Goal: Complete application form

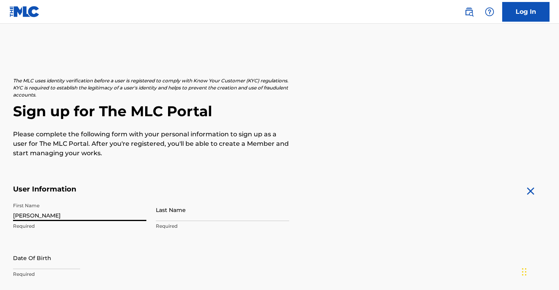
type input "[PERSON_NAME]"
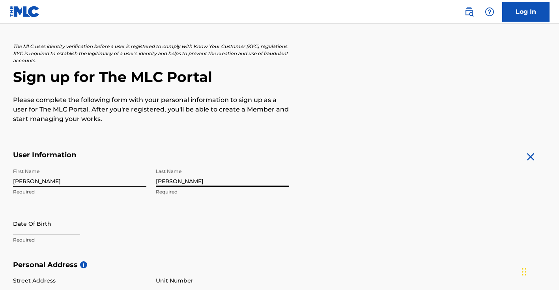
scroll to position [35, 0]
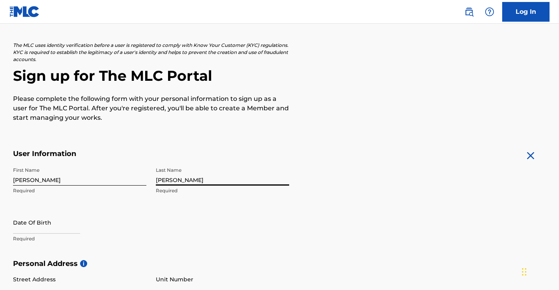
type input "[PERSON_NAME]"
select select "7"
select select "2025"
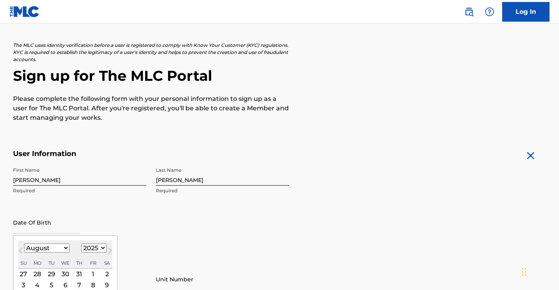
click at [52, 254] on div "August [DATE] February March April May June July August September October Novem…" at bounding box center [65, 255] width 94 height 28
click at [64, 250] on div "January February March April May June July August September October November [D…" at bounding box center [65, 248] width 94 height 9
select select "0"
select select "2006"
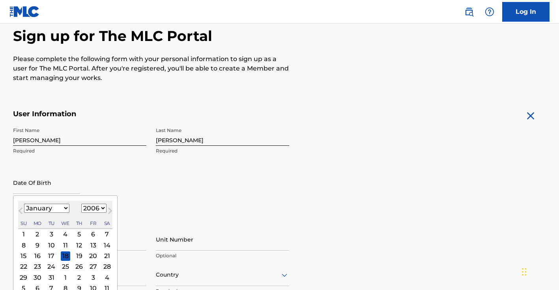
scroll to position [88, 0]
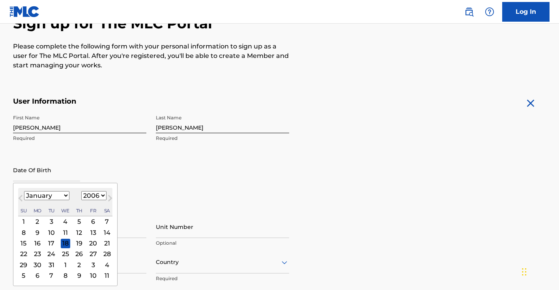
click at [91, 231] on div "13" at bounding box center [92, 232] width 9 height 9
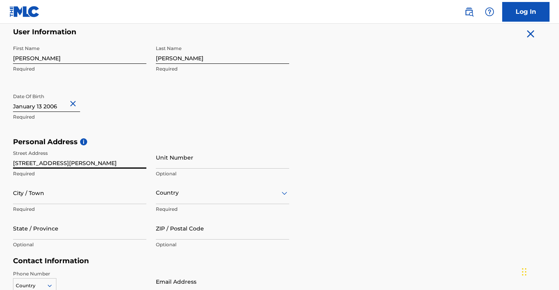
scroll to position [159, 0]
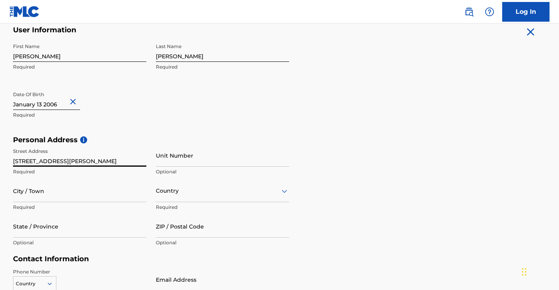
type input "[STREET_ADDRESS][PERSON_NAME]"
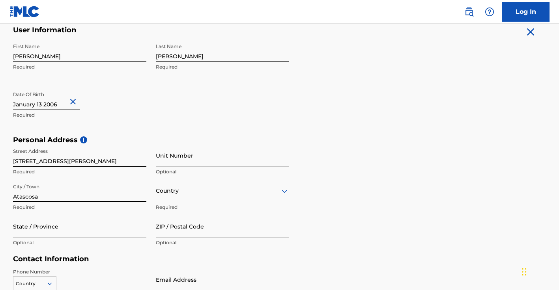
type input "Atascosa"
click at [173, 196] on div "Country" at bounding box center [222, 191] width 133 height 22
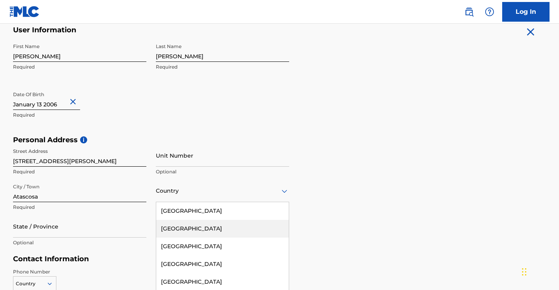
scroll to position [190, 0]
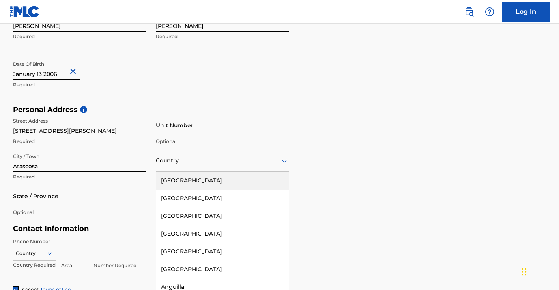
click at [179, 183] on div "[GEOGRAPHIC_DATA]" at bounding box center [222, 181] width 133 height 18
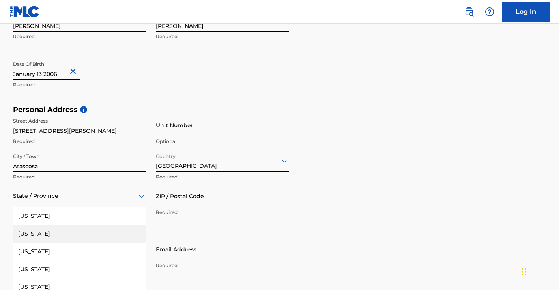
scroll to position [225, 0]
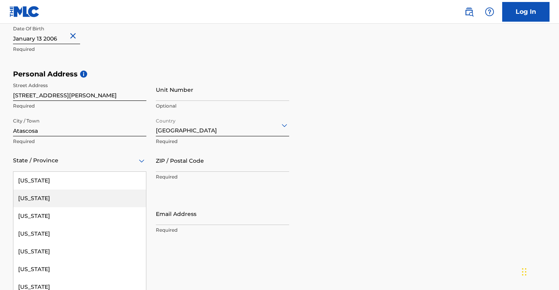
click at [60, 172] on div "[US_STATE], 2 of 57. 57 results available. Use Up and Down to choose options, p…" at bounding box center [79, 160] width 133 height 22
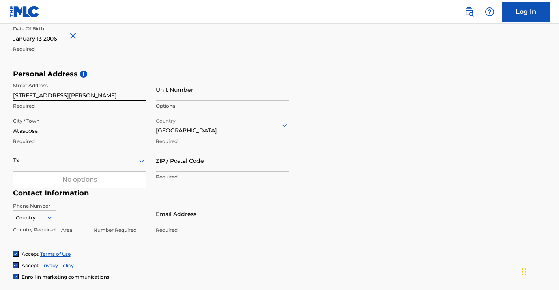
type input "Tx"
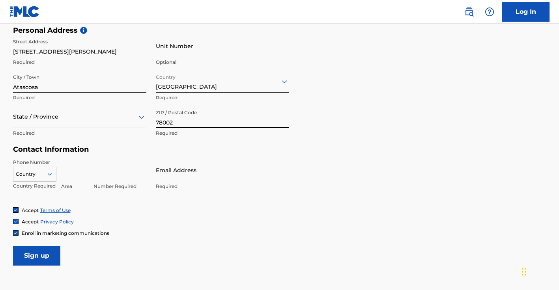
scroll to position [295, 0]
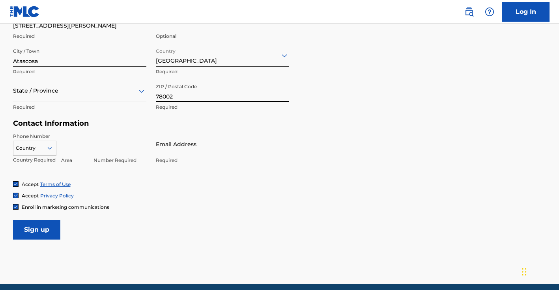
type input "78002"
click at [51, 147] on icon at bounding box center [49, 148] width 4 height 2
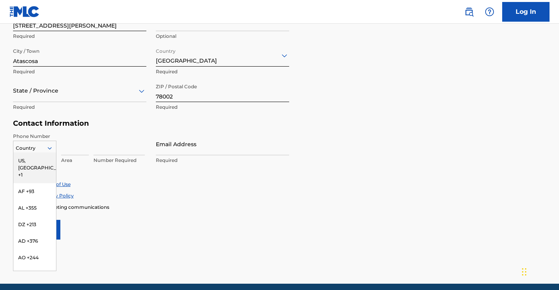
click at [41, 156] on div "US, [GEOGRAPHIC_DATA] +1" at bounding box center [34, 168] width 43 height 31
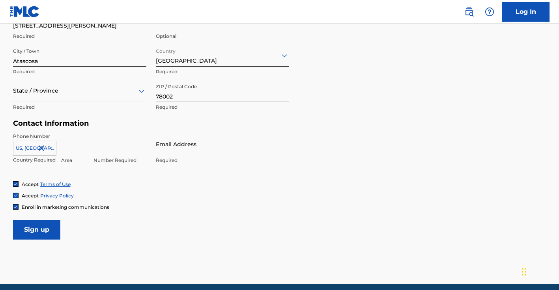
click at [69, 144] on input at bounding box center [75, 144] width 28 height 22
type input "210"
type input "5178860"
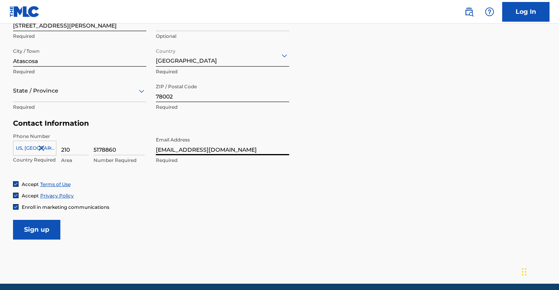
type input "[EMAIL_ADDRESS][DOMAIN_NAME]"
click at [64, 182] on link "Terms of Use" at bounding box center [55, 184] width 30 height 6
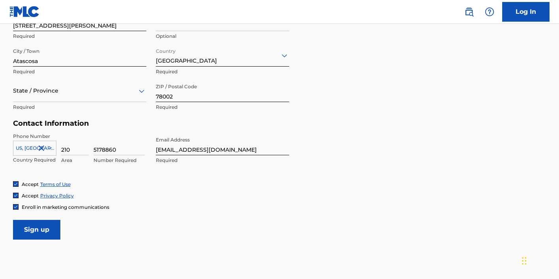
click at [47, 228] on input "Sign up" at bounding box center [36, 230] width 47 height 20
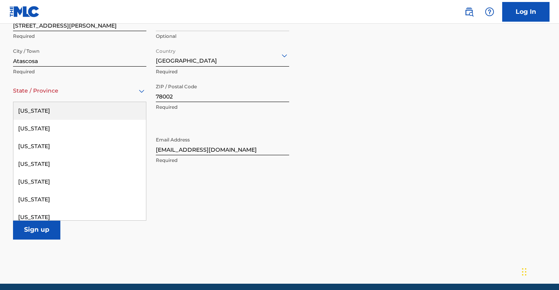
click at [80, 92] on div at bounding box center [79, 91] width 133 height 10
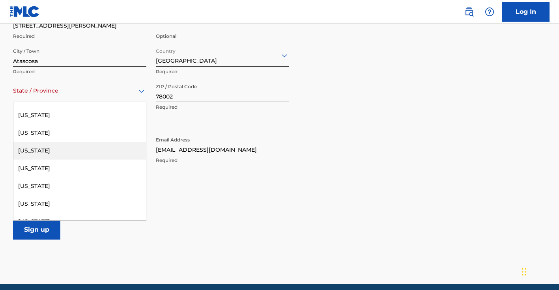
scroll to position [760, 0]
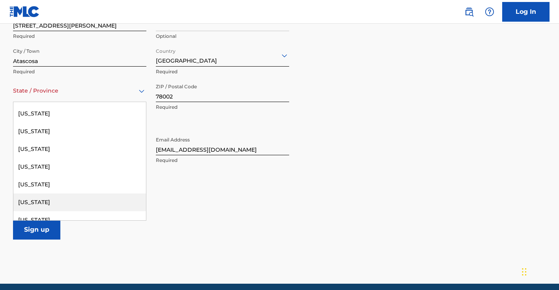
click at [38, 197] on div "[US_STATE]" at bounding box center [79, 203] width 133 height 18
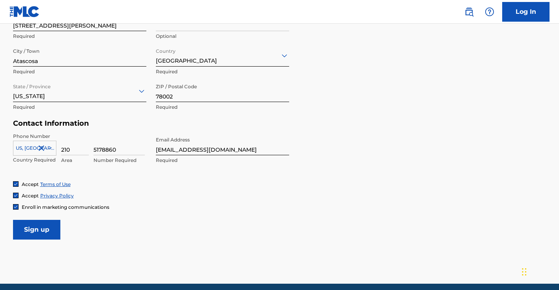
click at [33, 236] on input "Sign up" at bounding box center [36, 230] width 47 height 20
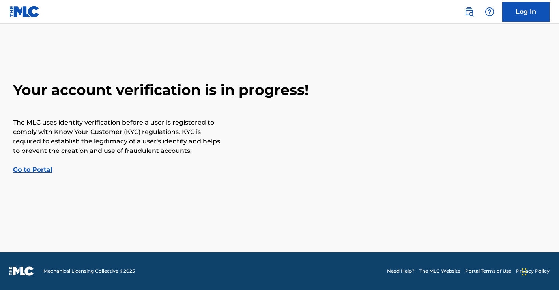
click at [35, 171] on link "Go to Portal" at bounding box center [32, 169] width 39 height 7
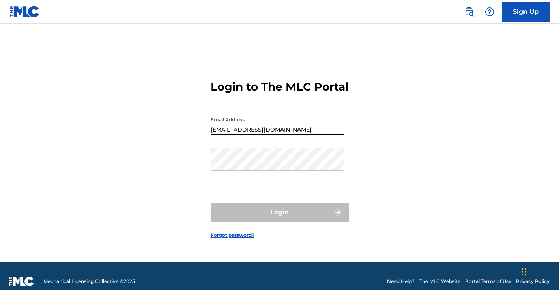
type input "[EMAIL_ADDRESS][DOMAIN_NAME]"
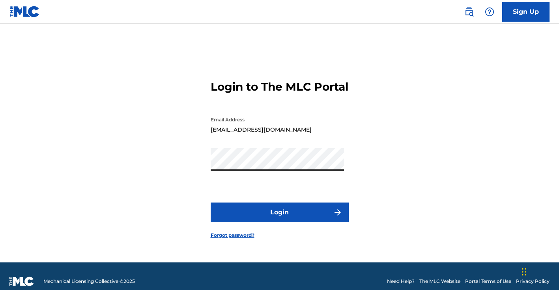
click at [279, 219] on button "Login" at bounding box center [280, 213] width 138 height 20
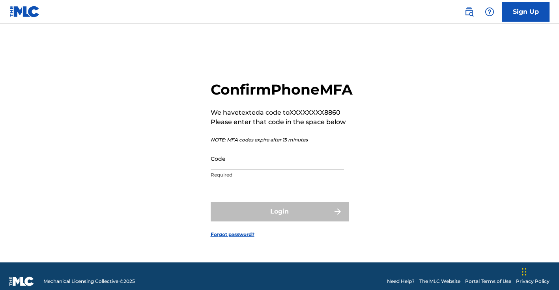
click at [272, 170] on input "Code" at bounding box center [277, 158] width 133 height 22
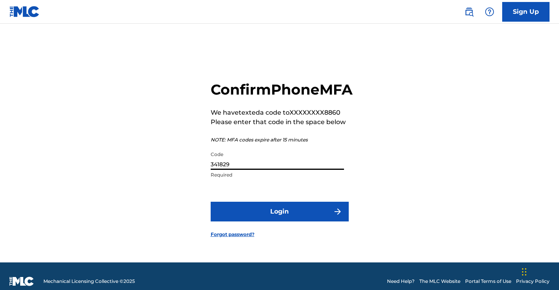
type input "341829"
click at [279, 220] on button "Login" at bounding box center [280, 212] width 138 height 20
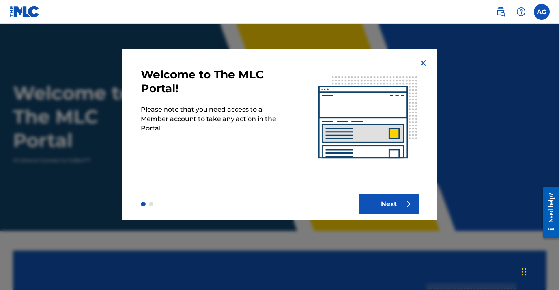
click at [375, 203] on button "Next" at bounding box center [388, 204] width 59 height 20
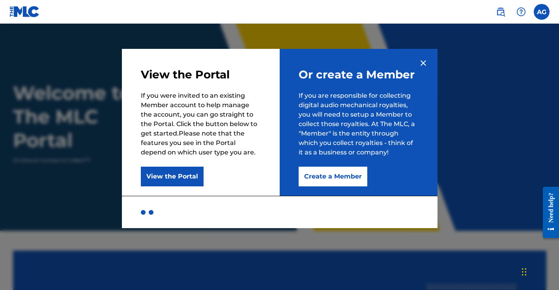
click at [339, 180] on button "Create a Member" at bounding box center [333, 177] width 69 height 20
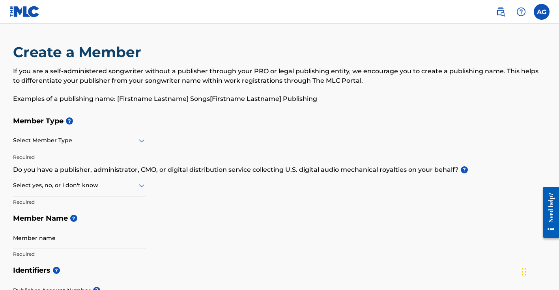
click at [131, 138] on div at bounding box center [79, 141] width 133 height 10
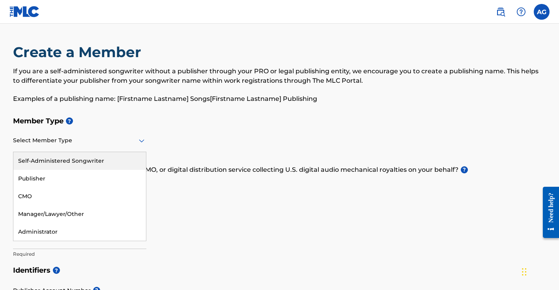
click at [58, 162] on div "Self-Administered Songwriter" at bounding box center [79, 161] width 133 height 18
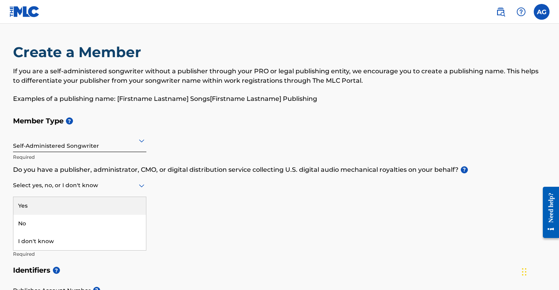
click at [115, 188] on div at bounding box center [79, 186] width 133 height 10
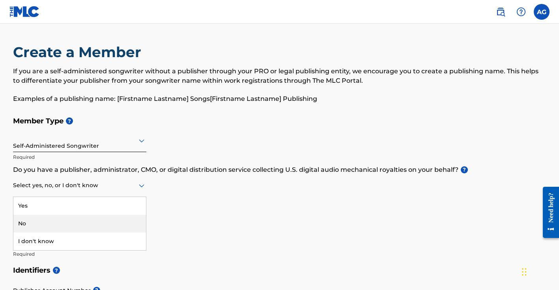
click at [91, 216] on div "No" at bounding box center [79, 224] width 133 height 18
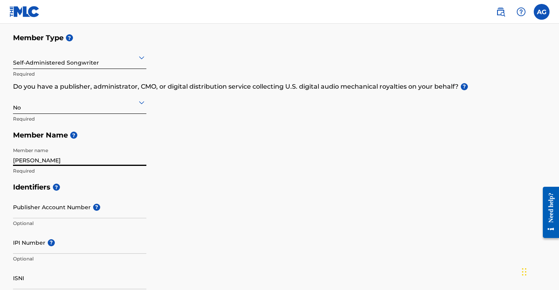
scroll to position [92, 0]
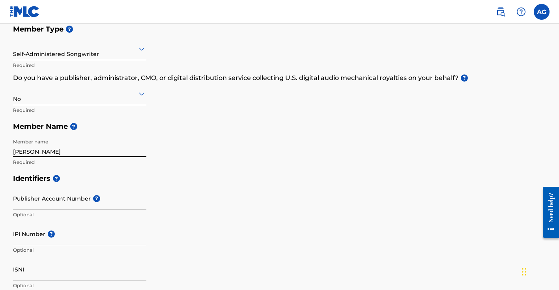
type input "[PERSON_NAME]"
click at [59, 200] on input "Publisher Account Number ?" at bounding box center [79, 198] width 133 height 22
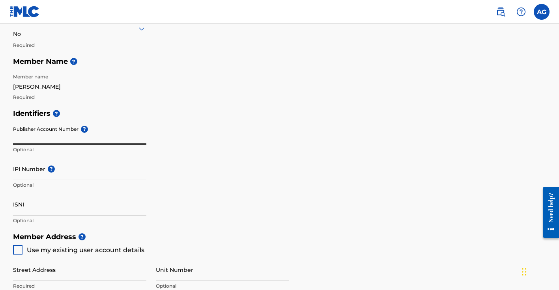
scroll to position [159, 0]
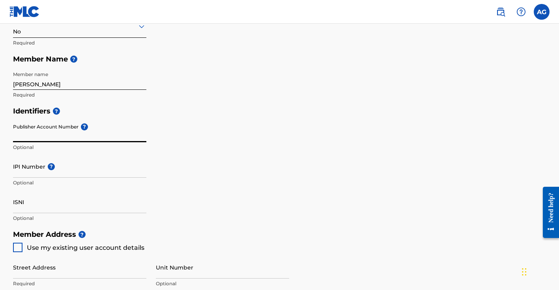
click at [35, 205] on input "ISNI" at bounding box center [79, 202] width 133 height 22
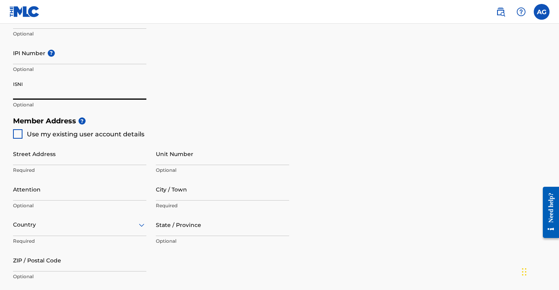
scroll to position [275, 0]
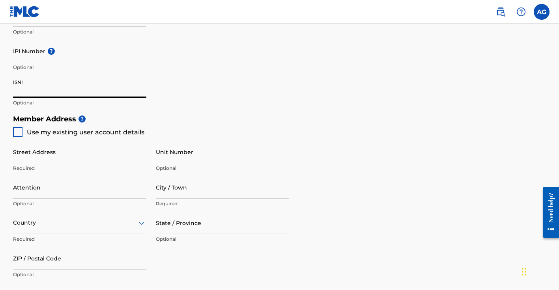
click at [13, 127] on div at bounding box center [17, 131] width 9 height 9
type input "[STREET_ADDRESS][PERSON_NAME]"
type input "Atascosa"
type input "78002"
type input "210"
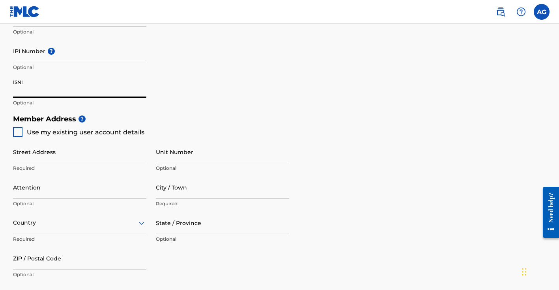
type input "5178860"
type input "[EMAIL_ADDRESS][DOMAIN_NAME]"
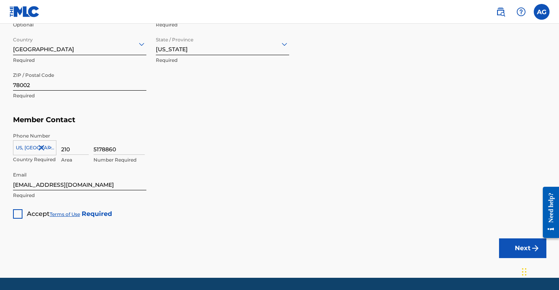
scroll to position [469, 0]
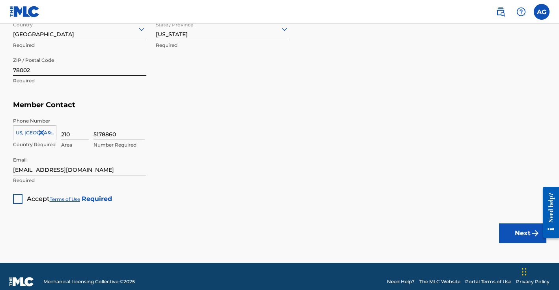
click at [15, 200] on div at bounding box center [17, 198] width 9 height 9
click at [499, 233] on button "Next" at bounding box center [522, 234] width 47 height 20
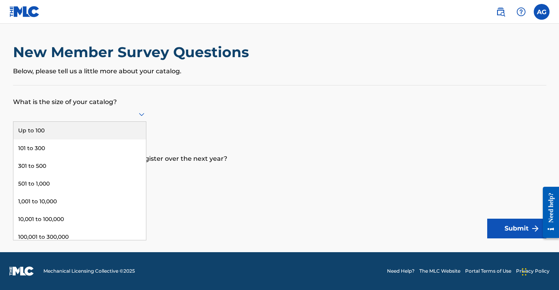
click at [134, 119] on div at bounding box center [79, 114] width 133 height 10
click at [31, 139] on div "Up to 100" at bounding box center [79, 131] width 133 height 18
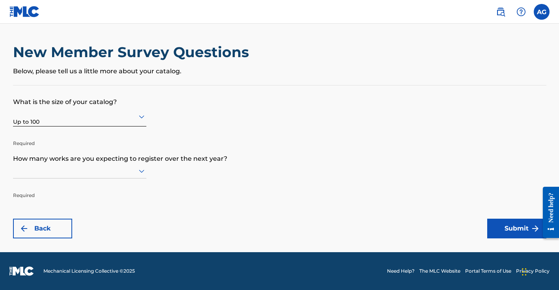
click at [67, 179] on div at bounding box center [79, 171] width 133 height 15
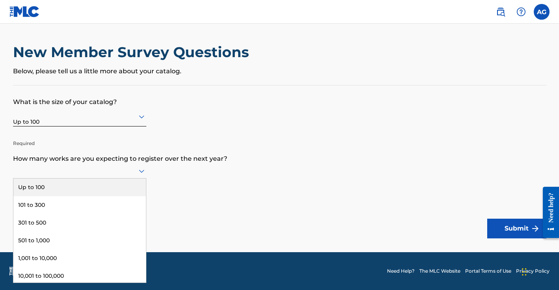
scroll to position [0, 0]
click at [56, 196] on div "Up to 100" at bounding box center [79, 188] width 133 height 18
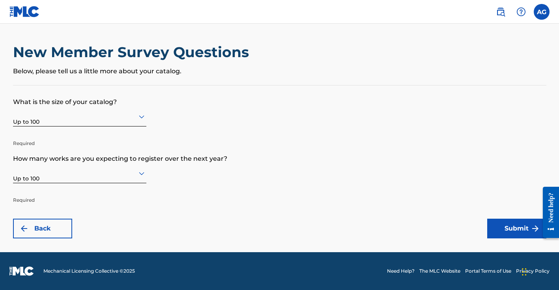
click at [499, 228] on button "Submit" at bounding box center [516, 229] width 59 height 20
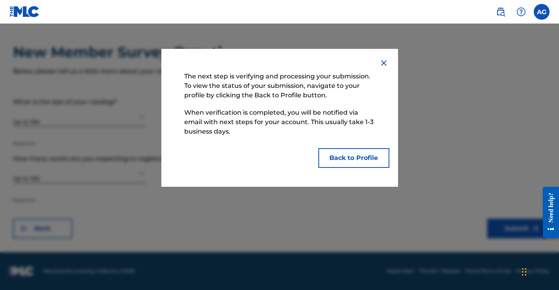
click at [364, 157] on button "Back to Profile" at bounding box center [353, 158] width 71 height 20
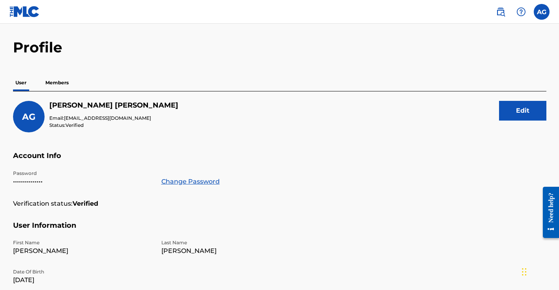
scroll to position [12, 0]
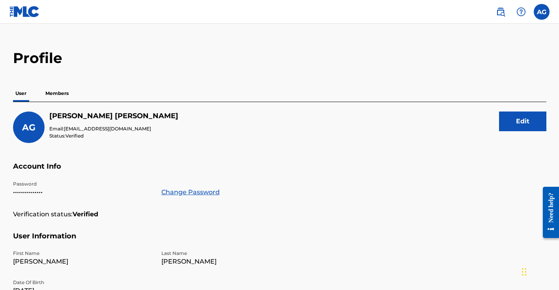
click at [67, 87] on p "Members" at bounding box center [57, 93] width 28 height 17
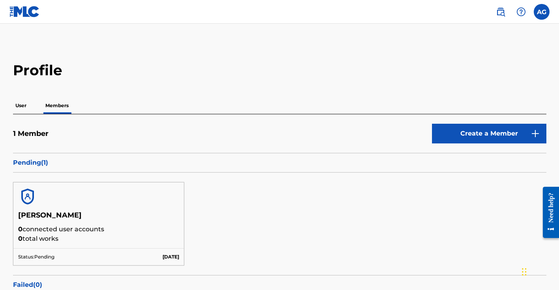
click at [20, 103] on p "User" at bounding box center [21, 105] width 16 height 17
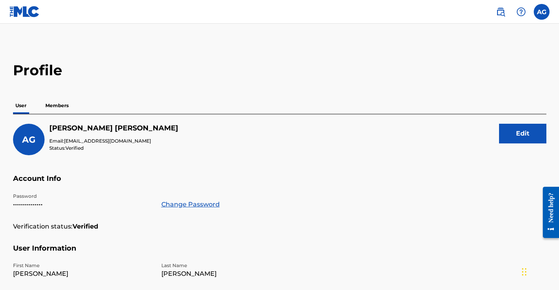
click at [59, 104] on p "Members" at bounding box center [57, 105] width 28 height 17
